Goal: Find specific page/section: Find specific page/section

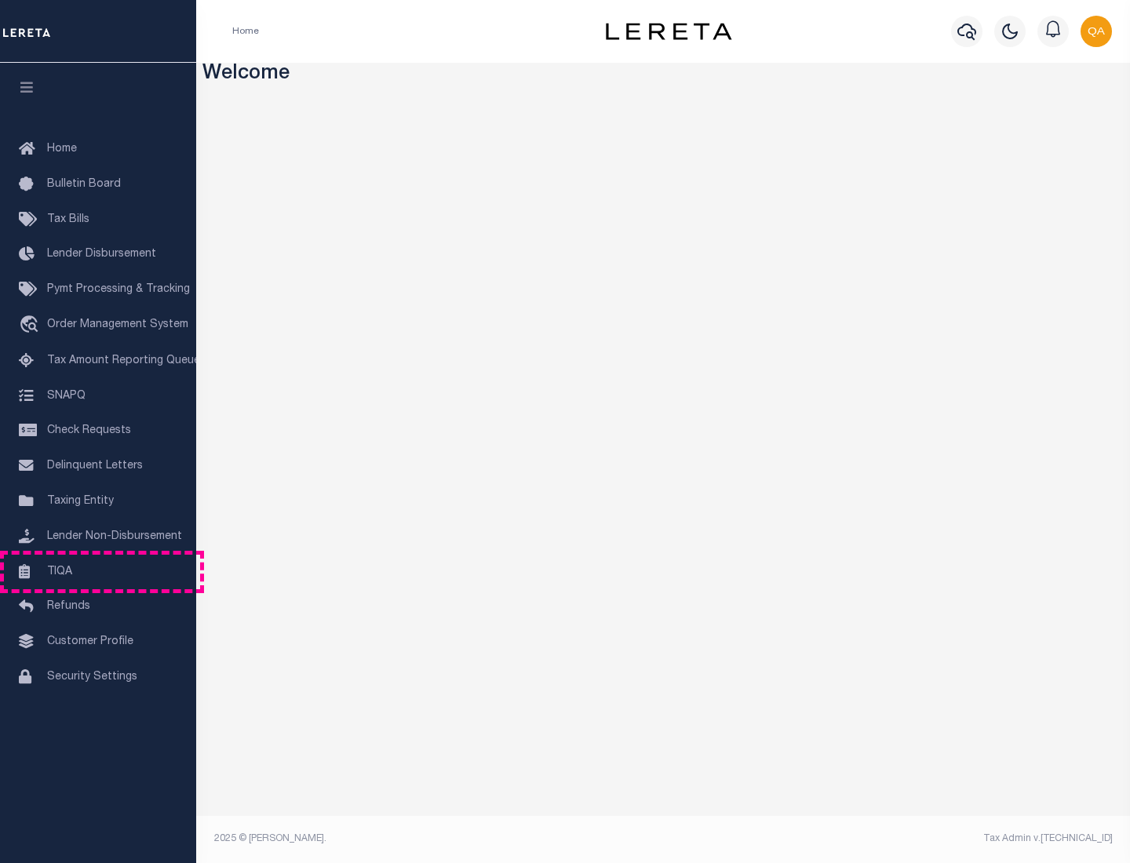
click at [98, 571] on link "TIQA" at bounding box center [98, 572] width 196 height 35
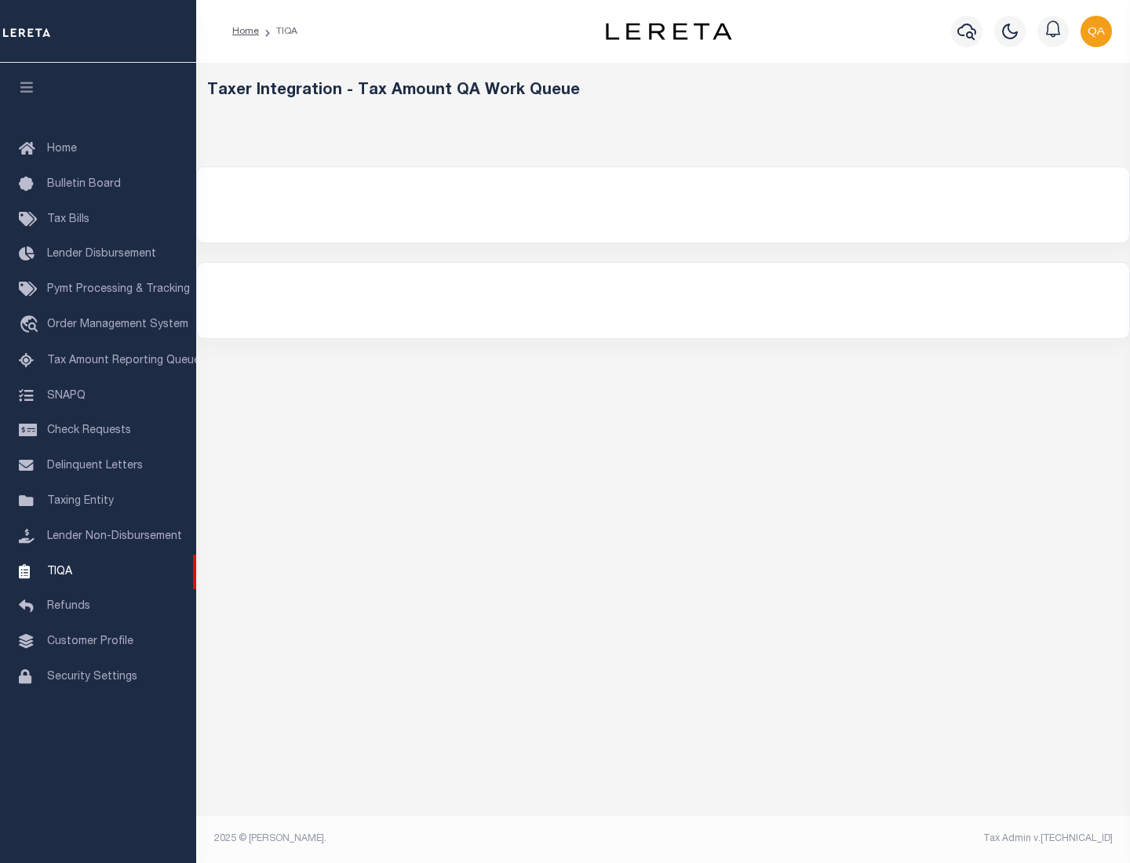
select select "200"
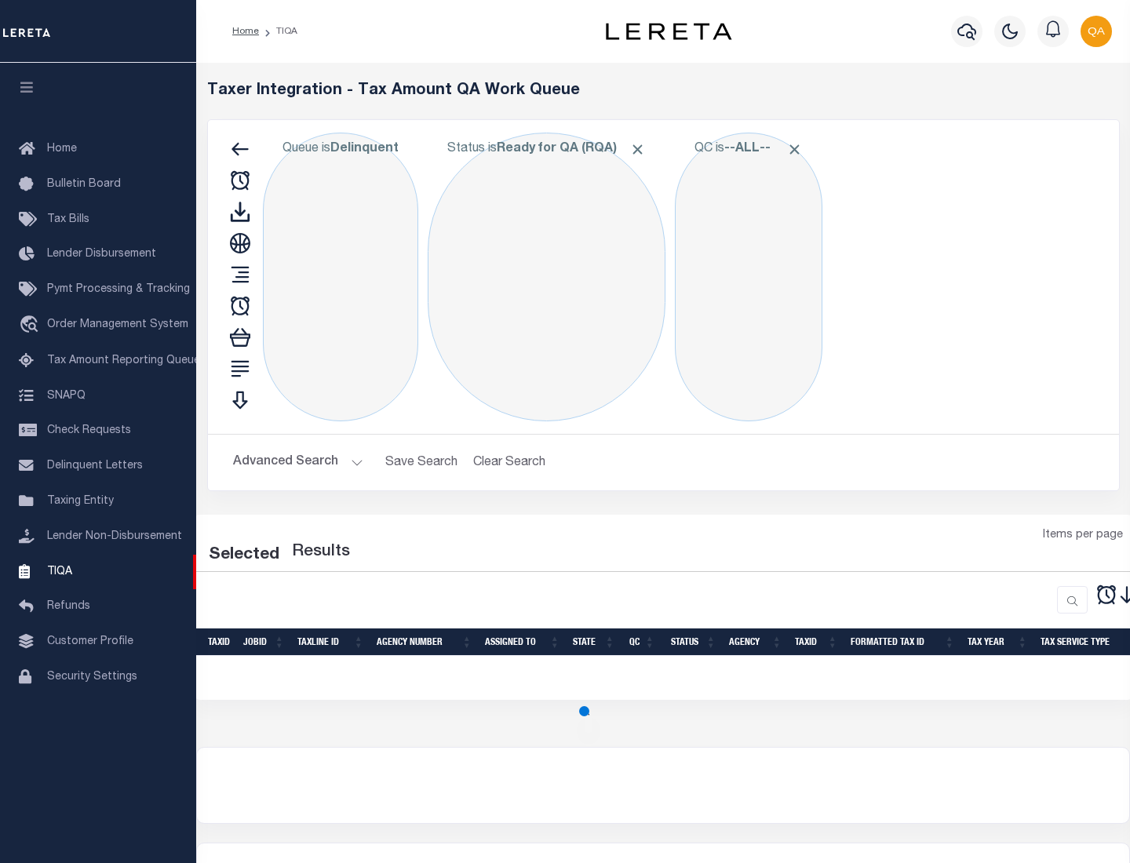
select select "200"
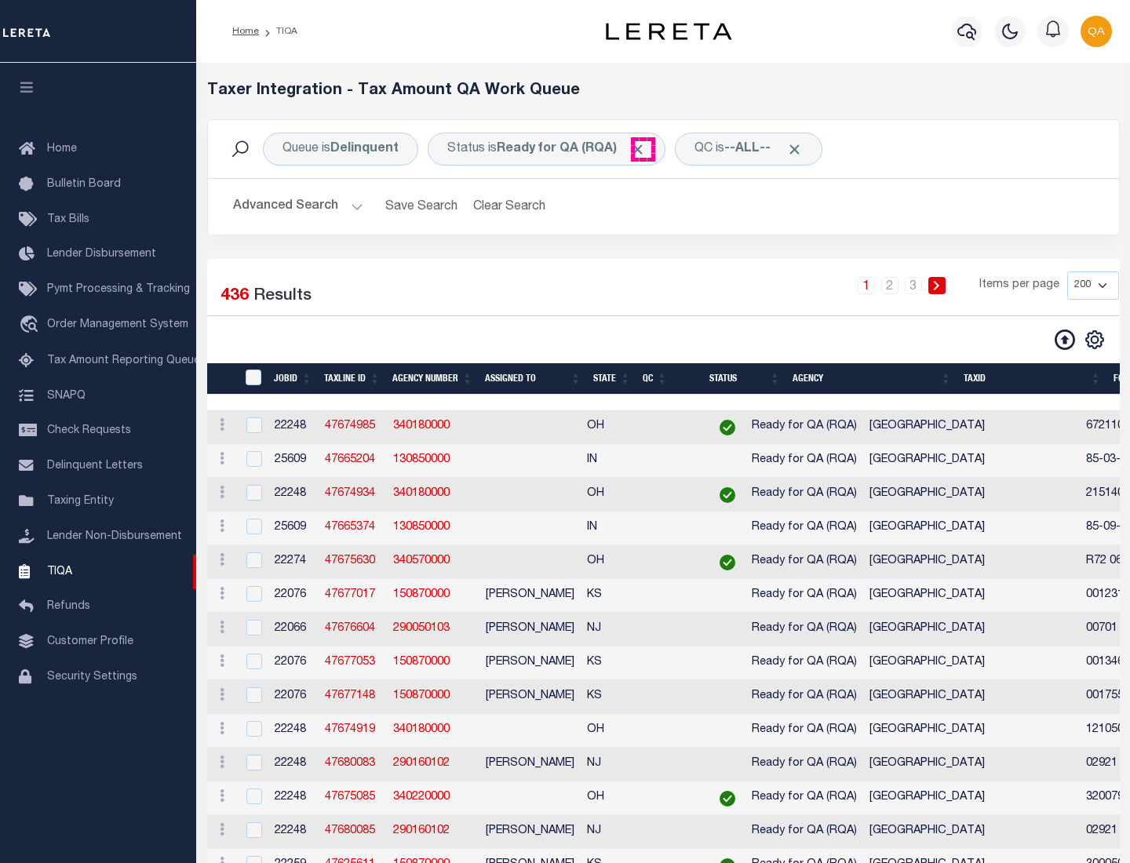
click at [643, 149] on span "Click to Remove" at bounding box center [637, 149] width 16 height 16
